Goal: Task Accomplishment & Management: Complete application form

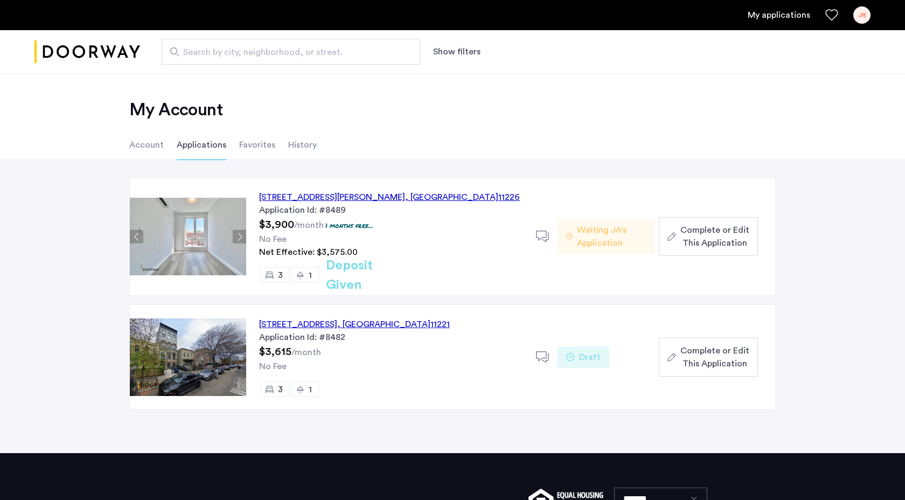
click at [694, 238] on span "Complete or Edit This Application" at bounding box center [714, 237] width 69 height 26
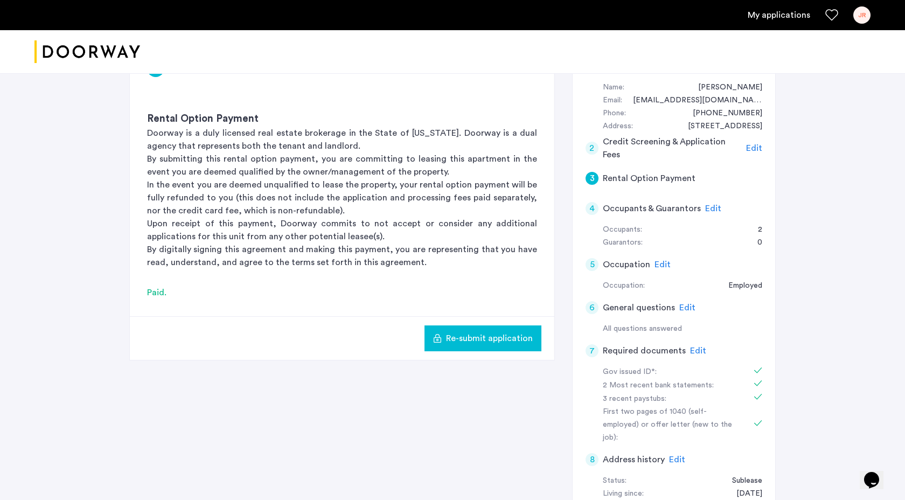
scroll to position [205, 0]
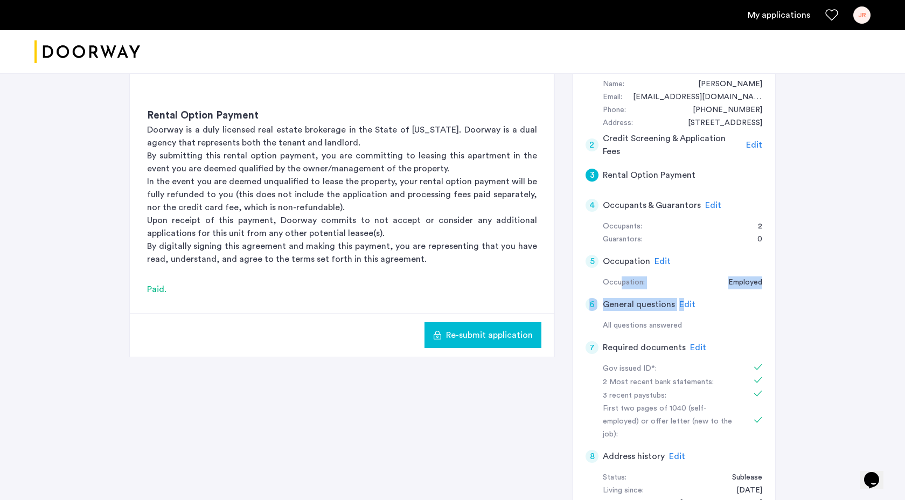
drag, startPoint x: 680, startPoint y: 302, endPoint x: 620, endPoint y: 287, distance: 62.2
click at [620, 287] on app-summary "1 Basic information Edit Name: [PERSON_NAME] Email: [EMAIL_ADDRESS][DOMAIN_NAME…" at bounding box center [674, 307] width 177 height 518
click at [704, 197] on div "4 Occupants & Guarantors Edit" at bounding box center [674, 205] width 177 height 30
click at [706, 201] on span "Edit" at bounding box center [713, 205] width 16 height 9
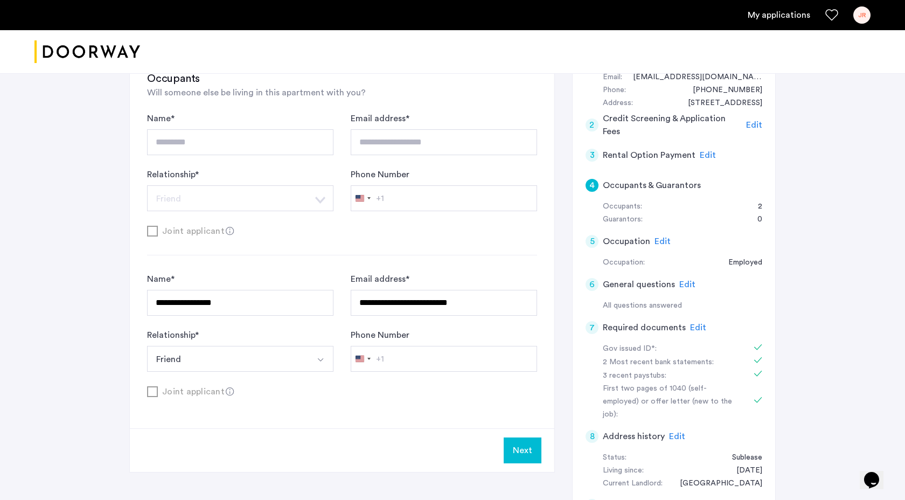
scroll to position [226, 0]
click at [234, 302] on input "**********" at bounding box center [240, 301] width 186 height 26
click at [94, 328] on div "**********" at bounding box center [452, 209] width 905 height 724
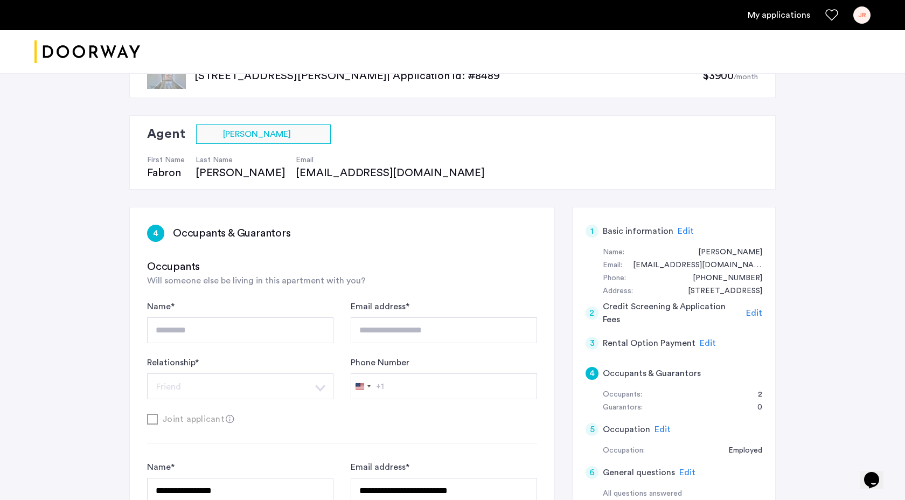
scroll to position [39, 0]
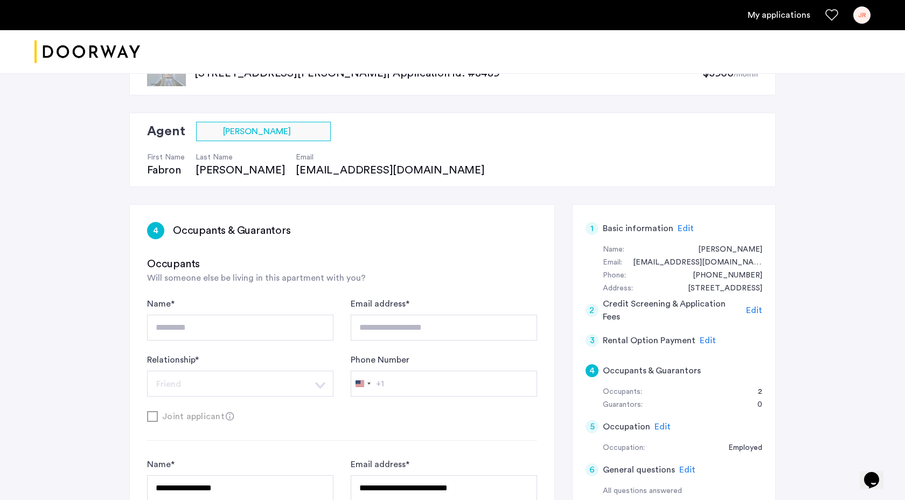
click at [223, 224] on h3 "Occupants & Guarantors" at bounding box center [232, 230] width 118 height 15
click at [166, 229] on div "4 Occupants & Guarantors" at bounding box center [342, 230] width 390 height 17
click at [162, 229] on div "4" at bounding box center [155, 230] width 17 height 17
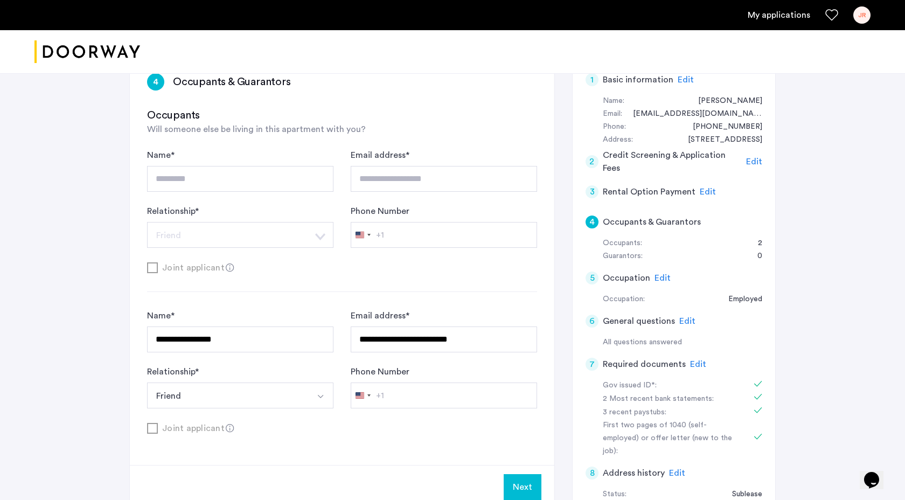
scroll to position [197, 0]
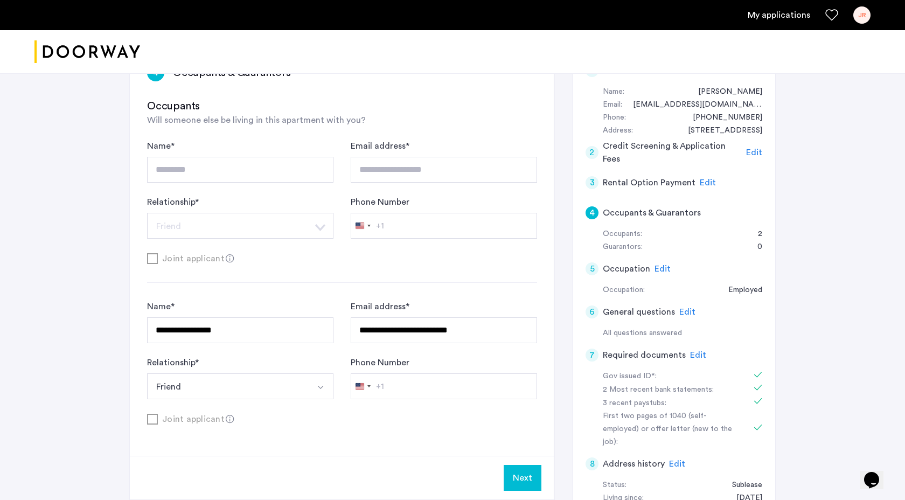
click at [226, 383] on button "Friend" at bounding box center [227, 386] width 161 height 26
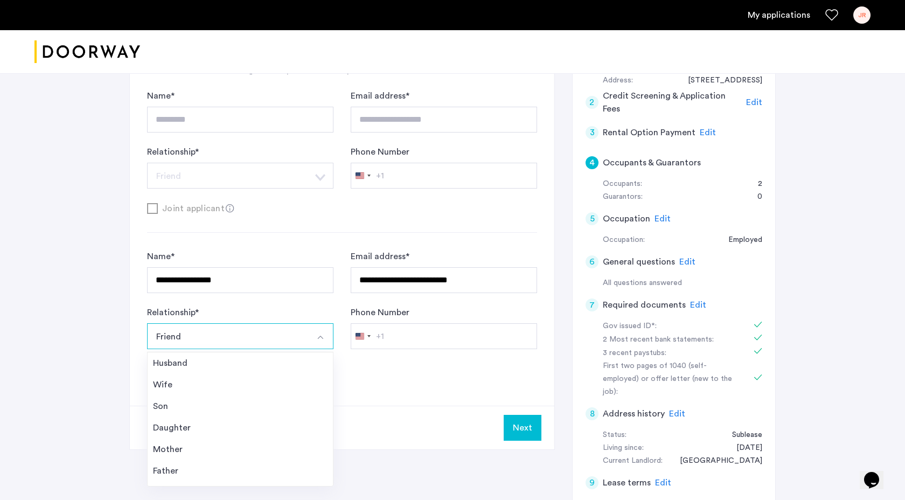
scroll to position [263, 0]
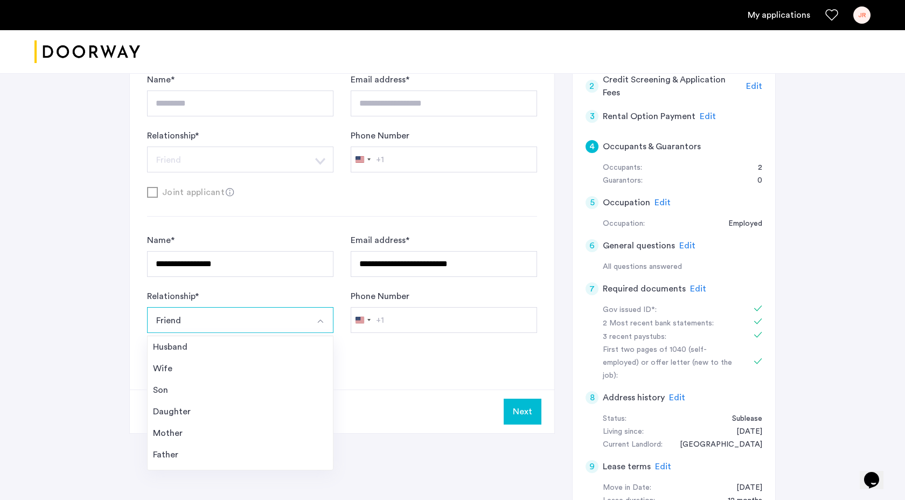
click at [55, 354] on div "**********" at bounding box center [452, 172] width 905 height 724
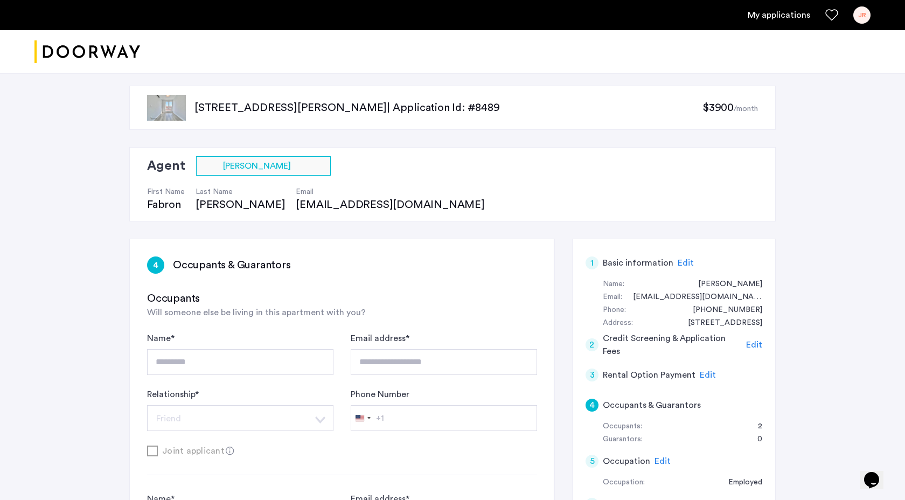
scroll to position [2, 0]
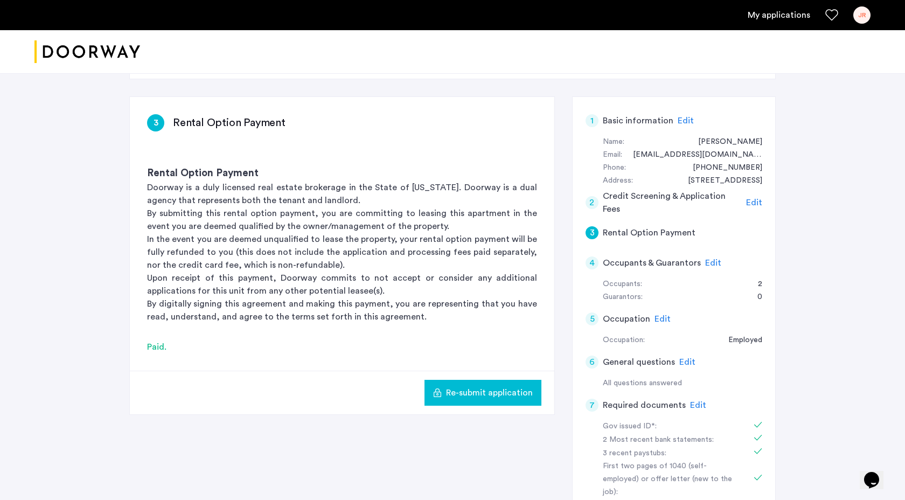
scroll to position [172, 0]
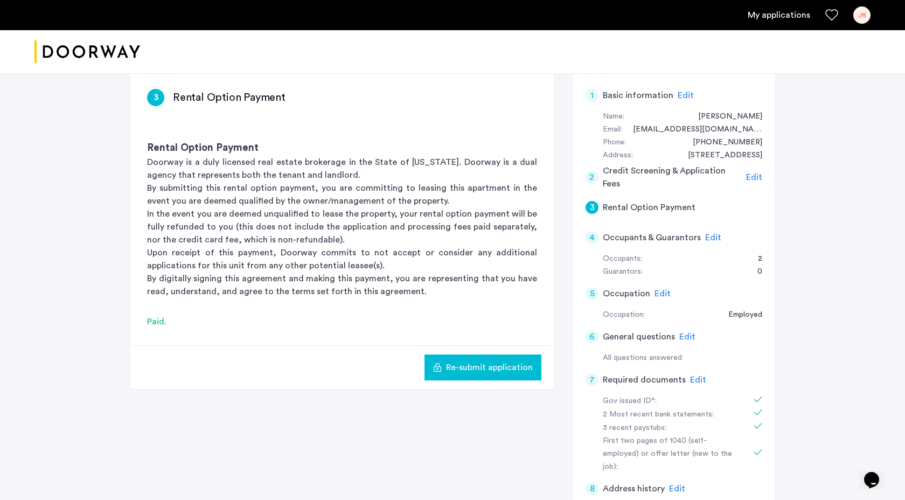
click at [707, 237] on span "Edit" at bounding box center [713, 237] width 16 height 9
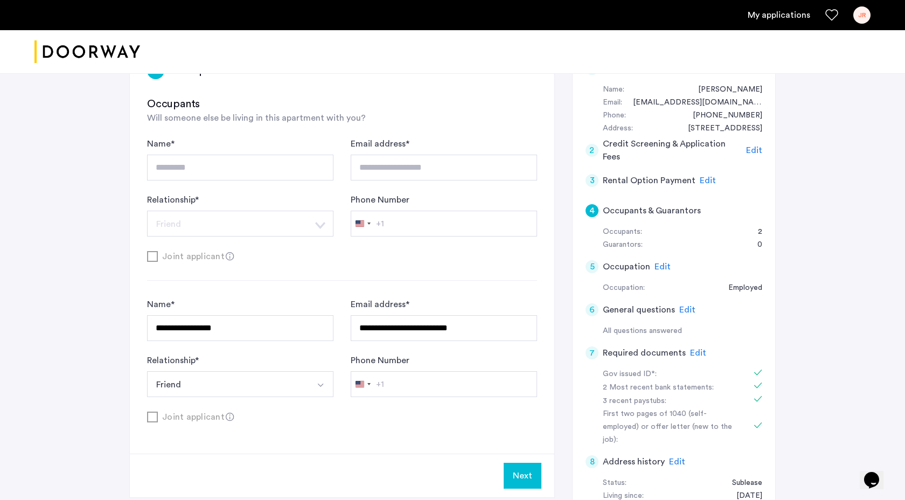
scroll to position [202, 0]
